Goal: Information Seeking & Learning: Learn about a topic

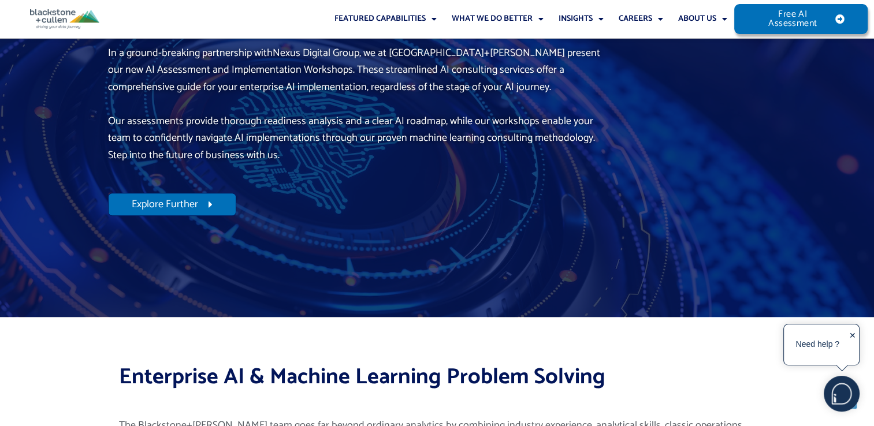
scroll to position [4951, 0]
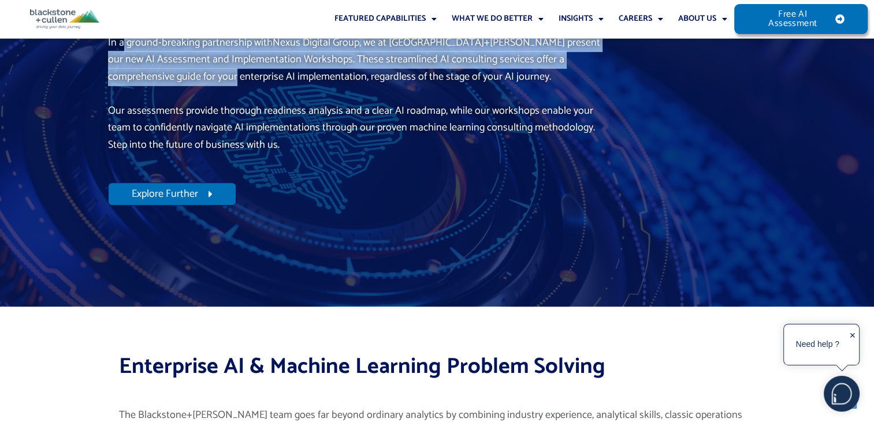
drag, startPoint x: 121, startPoint y: 112, endPoint x: 161, endPoint y: 146, distance: 52.8
click at [161, 86] on p "In a ground-breaking partnership with Nexus Digital Group , we at Blackstone+Cu…" at bounding box center [360, 60] width 504 height 51
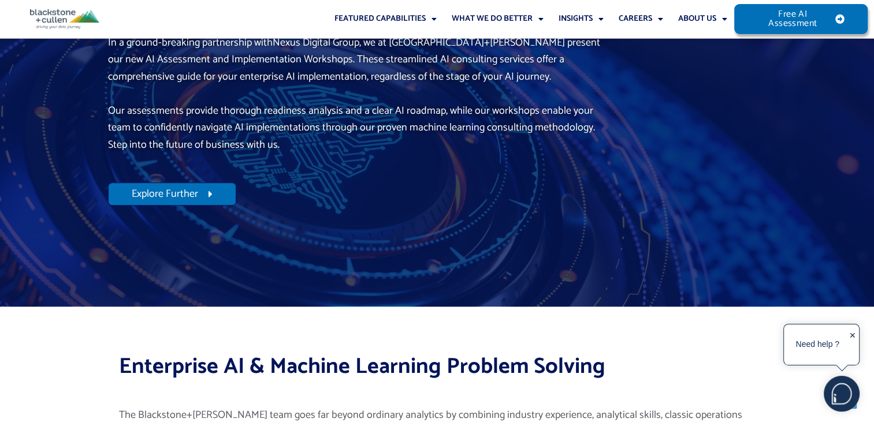
drag, startPoint x: 161, startPoint y: 146, endPoint x: 155, endPoint y: 174, distance: 28.3
click at [155, 154] on p "Our assessments provide thorough readiness analysis and a clear AI roadmap, whi…" at bounding box center [360, 128] width 504 height 51
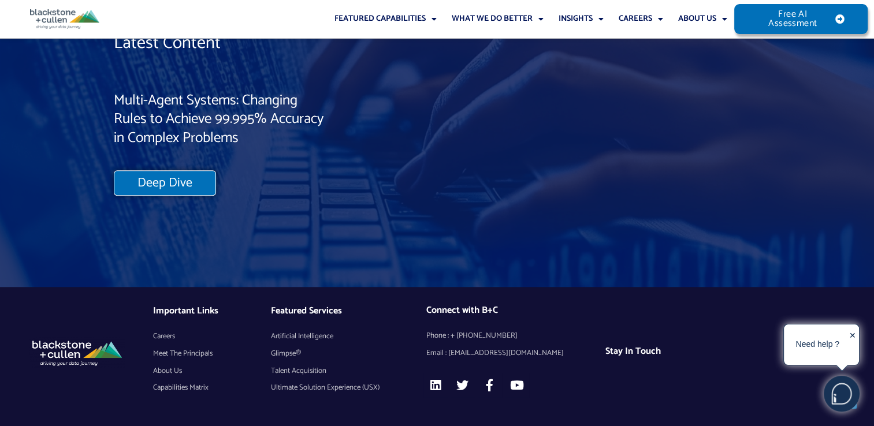
scroll to position [9867, 0]
click at [691, 23] on link "About Us" at bounding box center [702, 19] width 64 height 38
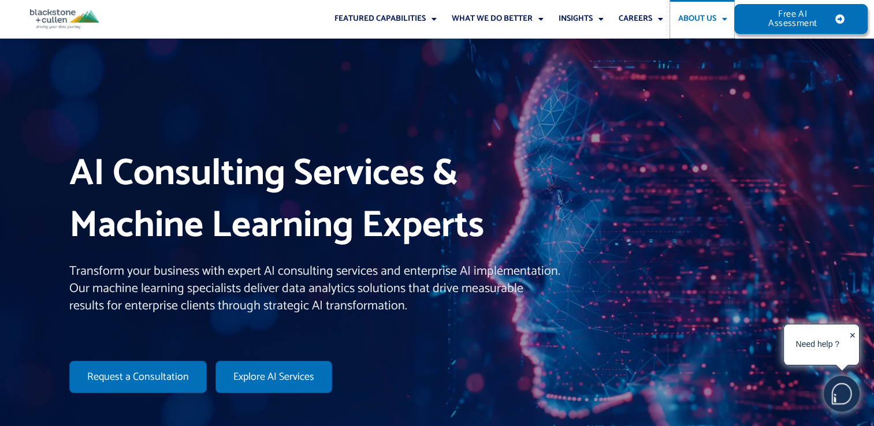
click at [691, 23] on link "About Us" at bounding box center [702, 19] width 64 height 38
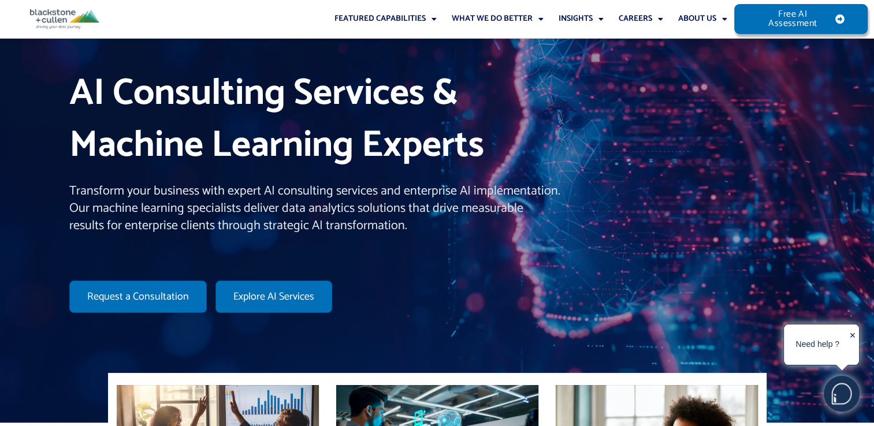
scroll to position [125, 0]
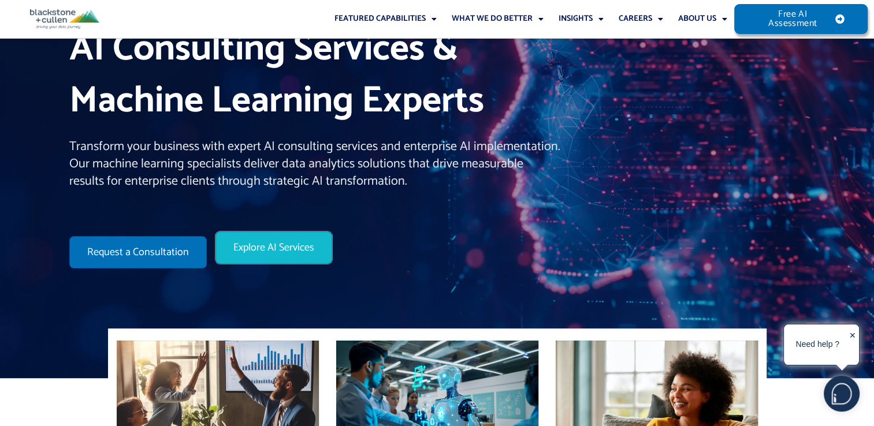
click at [253, 260] on link "Explore AI Services" at bounding box center [274, 248] width 117 height 32
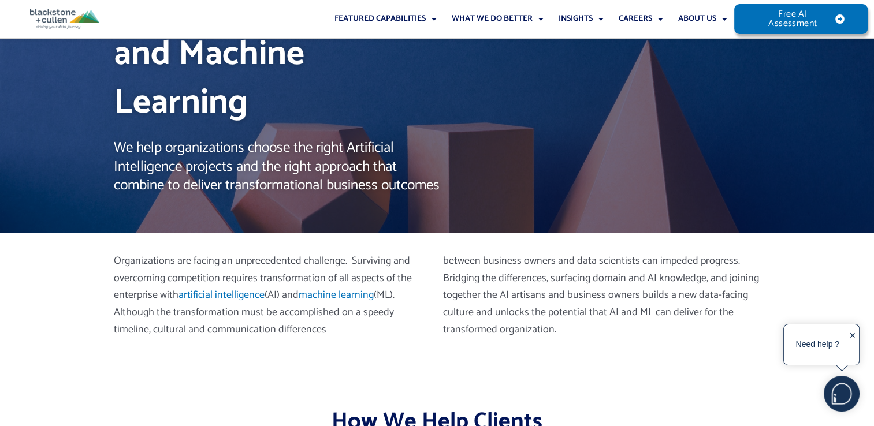
scroll to position [95, 0]
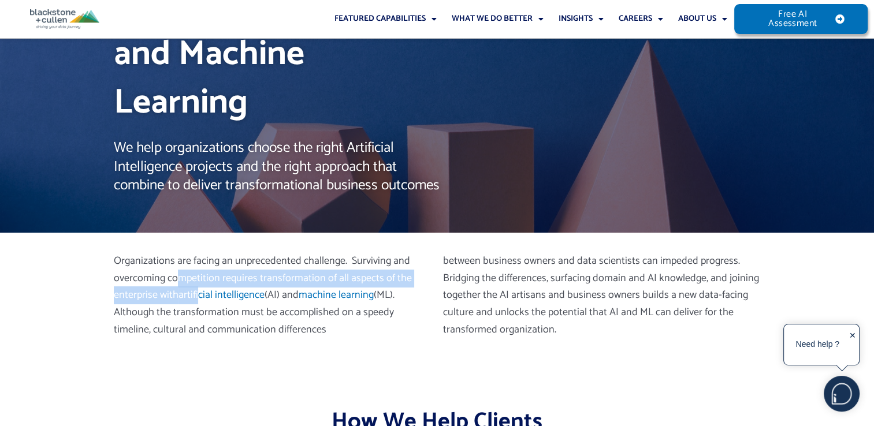
drag, startPoint x: 177, startPoint y: 284, endPoint x: 199, endPoint y: 297, distance: 25.4
click at [199, 297] on p "Organizations are facing an unprecedented challenge. Surviving and overcoming c…" at bounding box center [273, 296] width 318 height 86
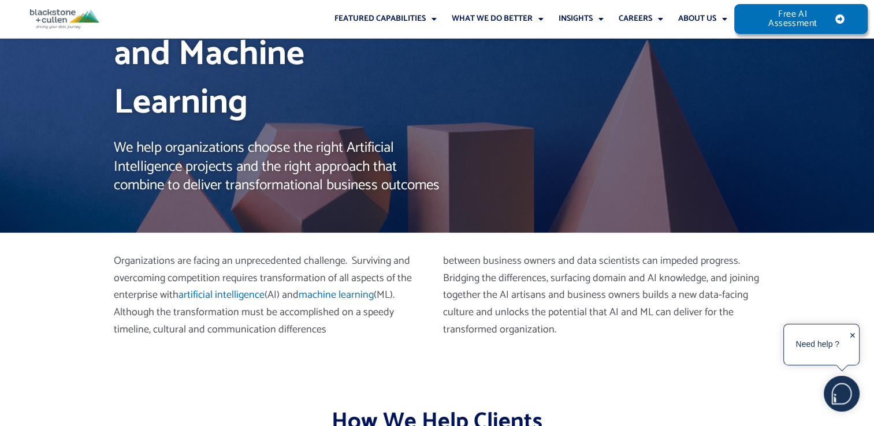
drag, startPoint x: 199, startPoint y: 297, endPoint x: 229, endPoint y: 331, distance: 45.0
click at [229, 331] on p "Organizations are facing an unprecedented challenge. Surviving and overcoming c…" at bounding box center [273, 296] width 318 height 86
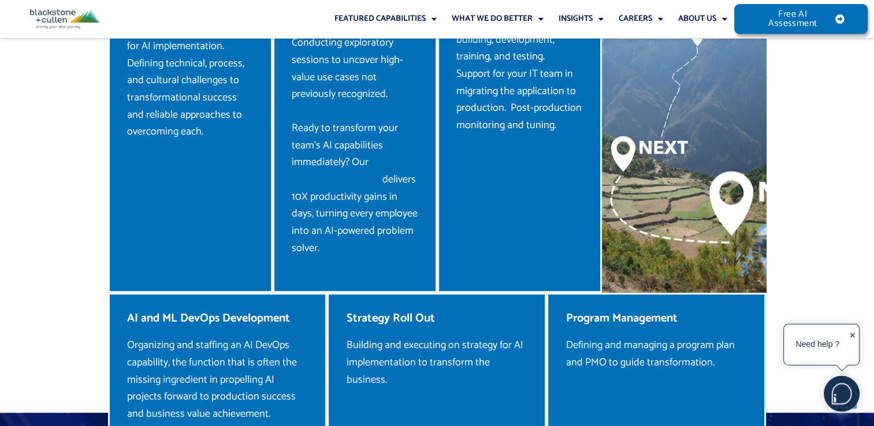
scroll to position [937, 0]
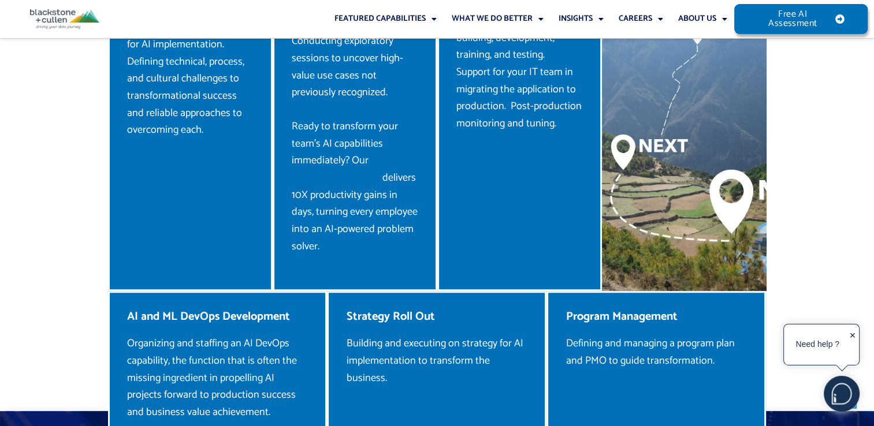
drag, startPoint x: 228, startPoint y: 300, endPoint x: 186, endPoint y: 283, distance: 45.4
click at [186, 291] on div "AI and ML DevOps Development Organizing and staffing an AI DevOps capability, t…" at bounding box center [218, 374] width 220 height 166
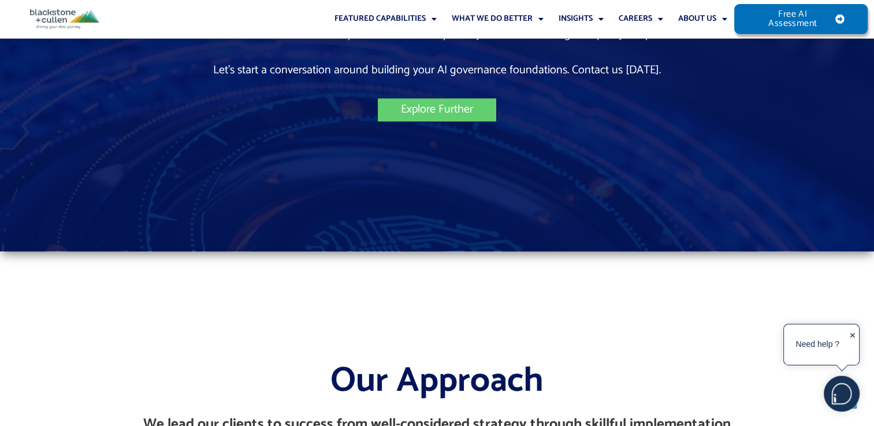
scroll to position [1606, 0]
click at [853, 336] on div "✕" at bounding box center [852, 346] width 7 height 36
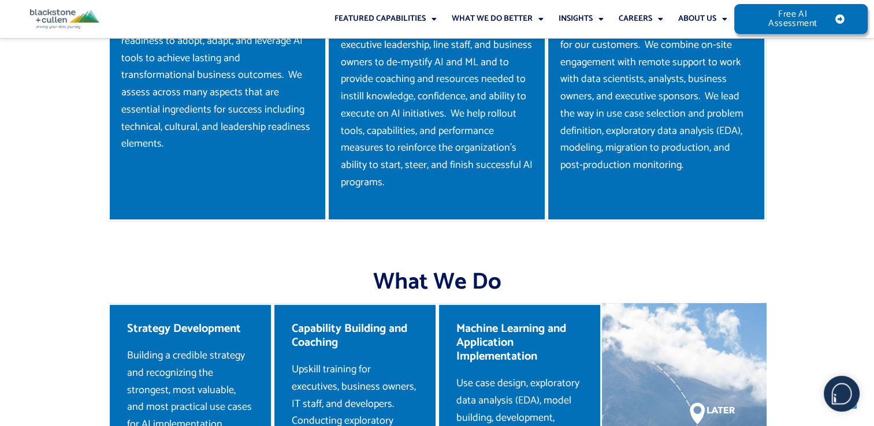
scroll to position [558, 0]
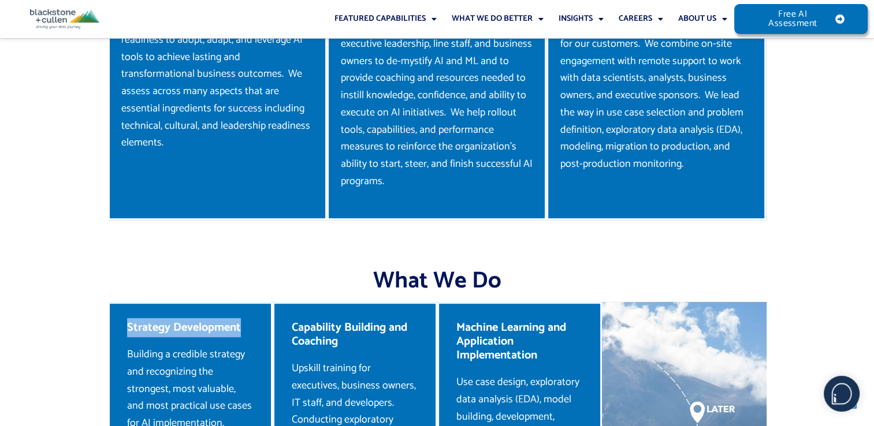
drag, startPoint x: 124, startPoint y: 306, endPoint x: 244, endPoint y: 311, distance: 120.3
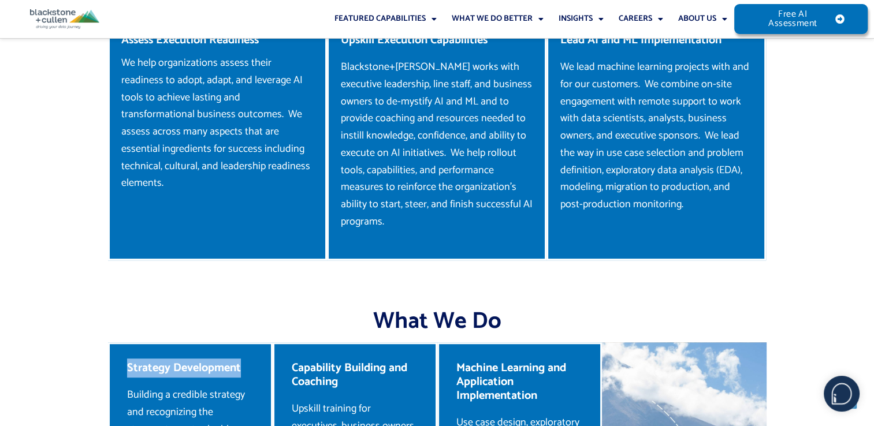
scroll to position [522, 0]
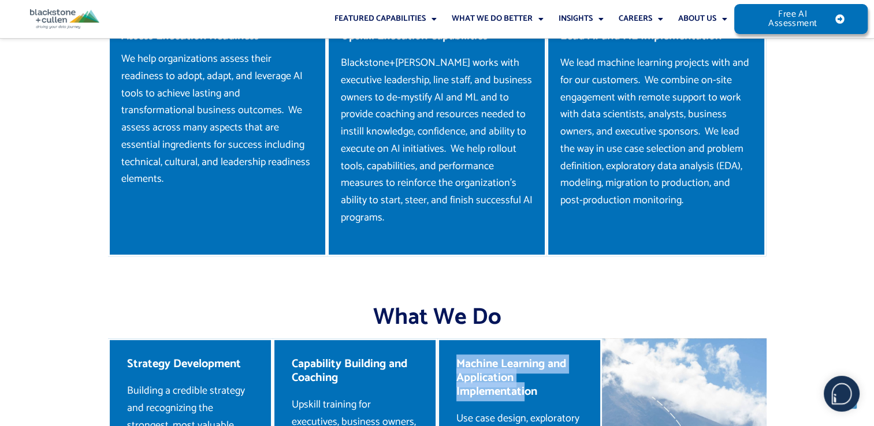
drag, startPoint x: 455, startPoint y: 340, endPoint x: 525, endPoint y: 375, distance: 77.8
click at [525, 375] on h4 "Machine Learning and Application Implementation" at bounding box center [520, 379] width 127 height 42
